Goal: Task Accomplishment & Management: Complete application form

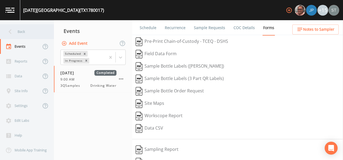
click at [22, 34] on div "Back" at bounding box center [24, 31] width 48 height 15
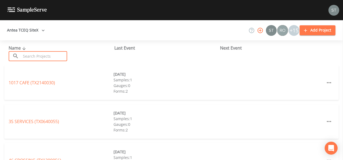
click at [41, 57] on input "text" at bounding box center [44, 56] width 46 height 10
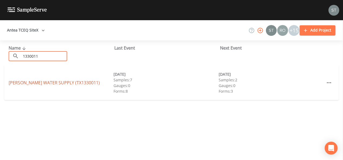
type input "1330011"
click at [39, 83] on link "[PERSON_NAME] WATER SUPPLY (TX1330011)" at bounding box center [54, 83] width 91 height 6
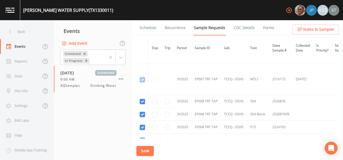
scroll to position [1832, 0]
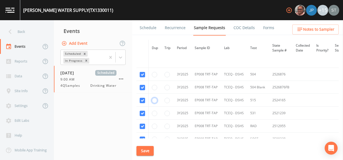
click at [153, 98] on input "radio" at bounding box center [154, 100] width 5 height 5
radio input "true"
click at [153, 111] on input "radio" at bounding box center [154, 113] width 5 height 5
radio input "true"
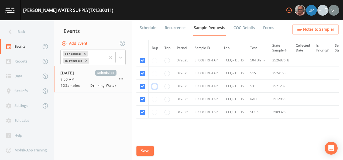
scroll to position [1877, 0]
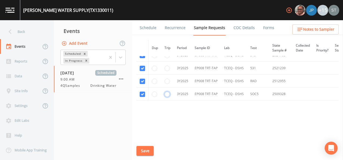
click at [166, 92] on input "radio" at bounding box center [166, 94] width 5 height 5
radio input "true"
click at [150, 150] on button "Save" at bounding box center [144, 151] width 17 height 10
